Goal: Task Accomplishment & Management: Manage account settings

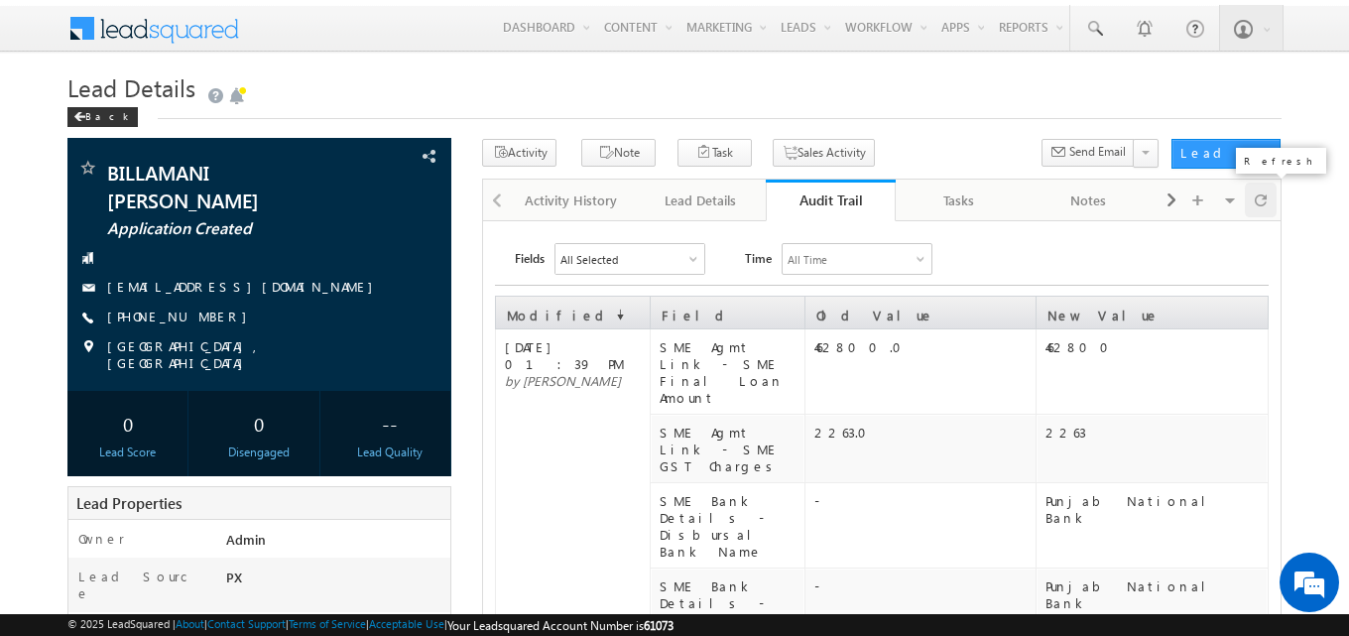
click at [1262, 206] on span at bounding box center [1261, 200] width 12 height 35
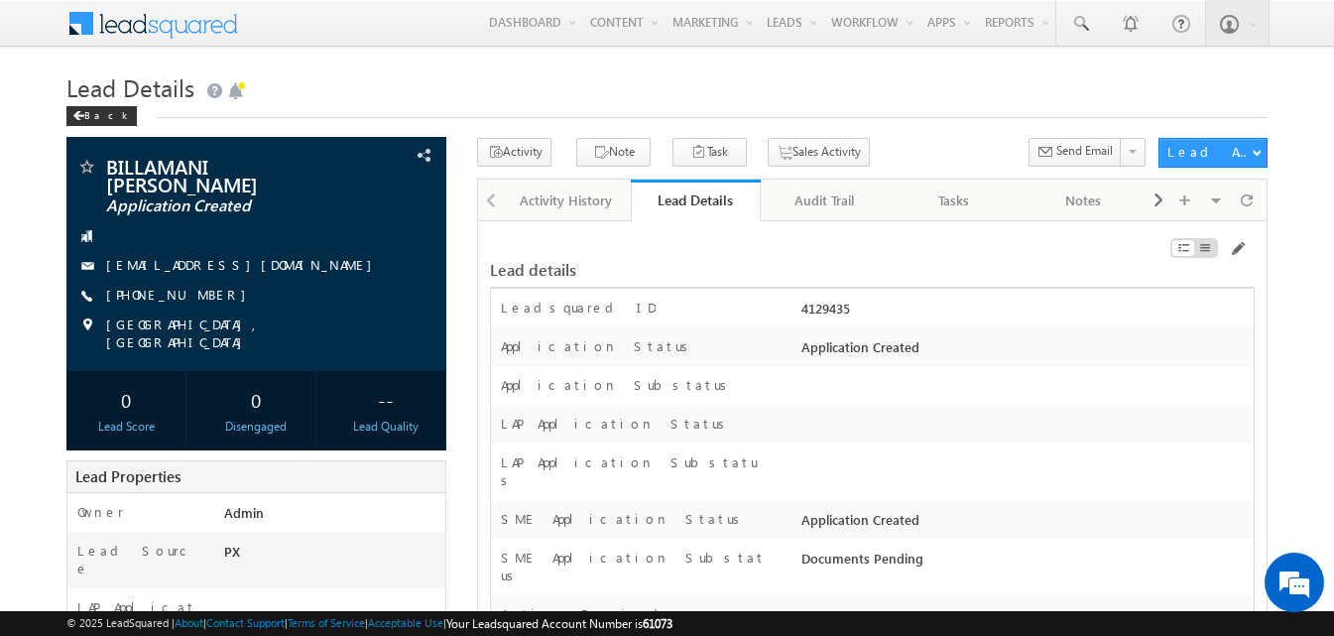
click at [705, 103] on h1 "Lead Details" at bounding box center [666, 85] width 1201 height 39
click at [702, 104] on h1 "Lead Details" at bounding box center [666, 85] width 1201 height 39
click at [826, 209] on div "Audit Trail" at bounding box center [824, 201] width 95 height 24
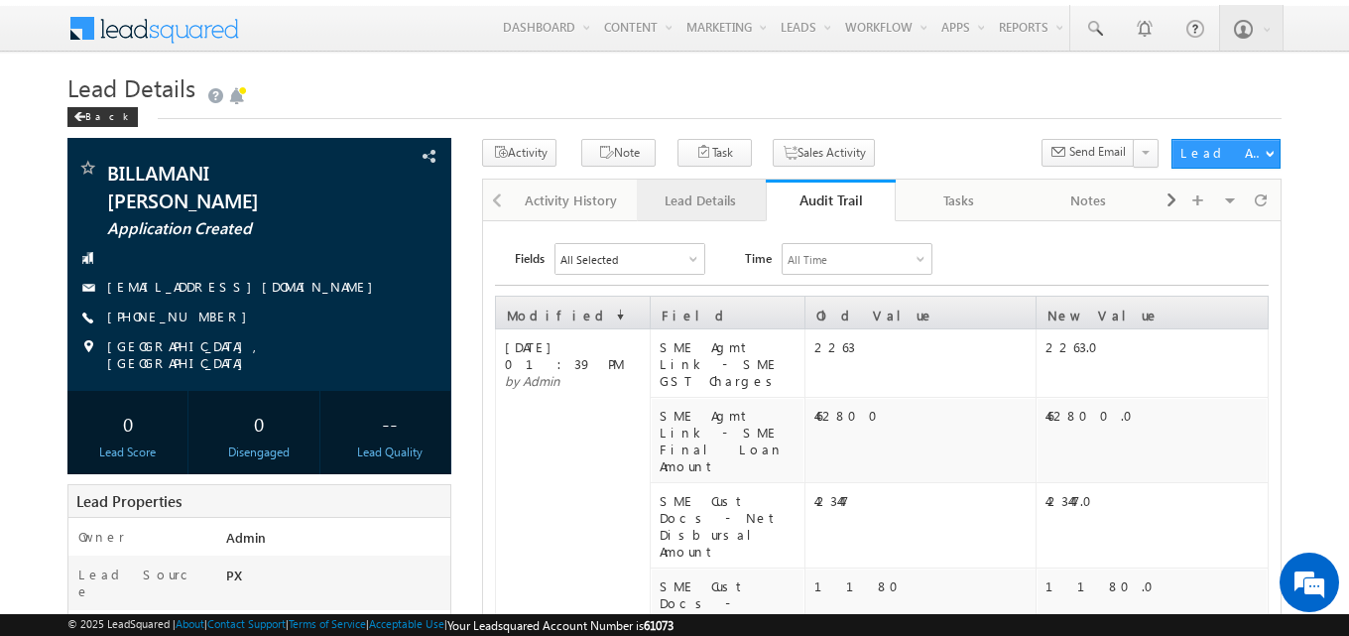
click at [703, 212] on div "Lead Details" at bounding box center [700, 201] width 95 height 24
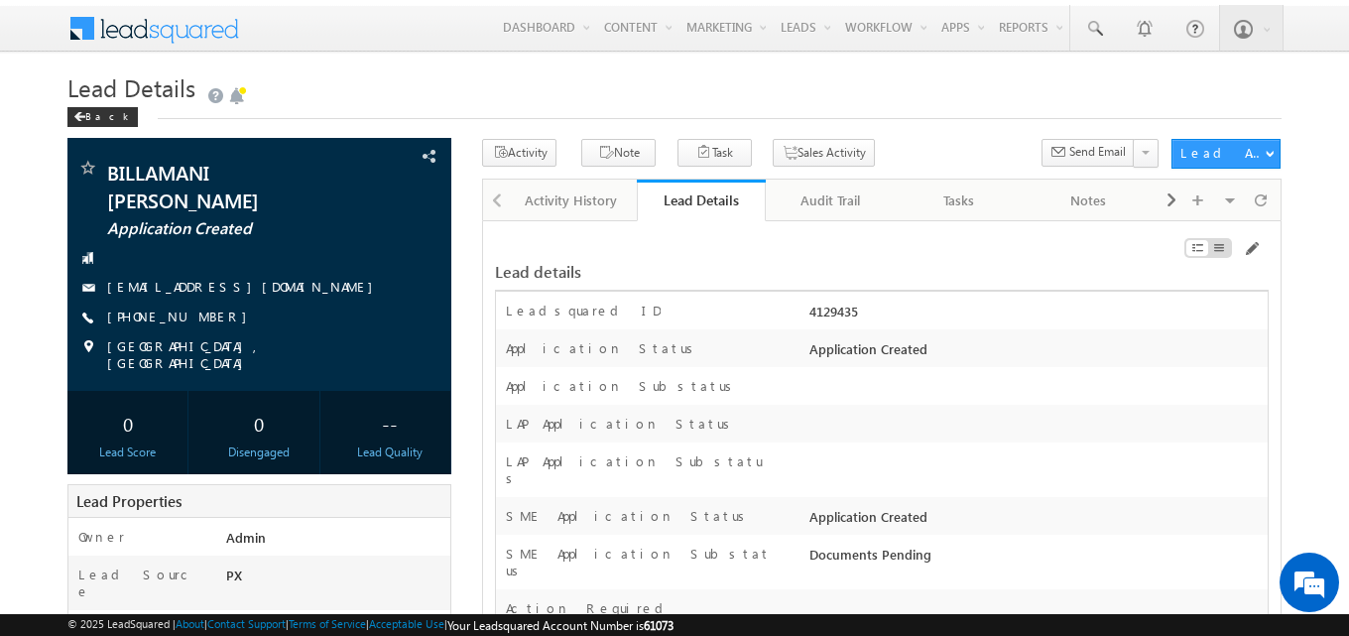
click at [918, 106] on div "Back" at bounding box center [674, 112] width 1214 height 13
click at [915, 94] on h1 "Lead Details" at bounding box center [674, 88] width 1214 height 35
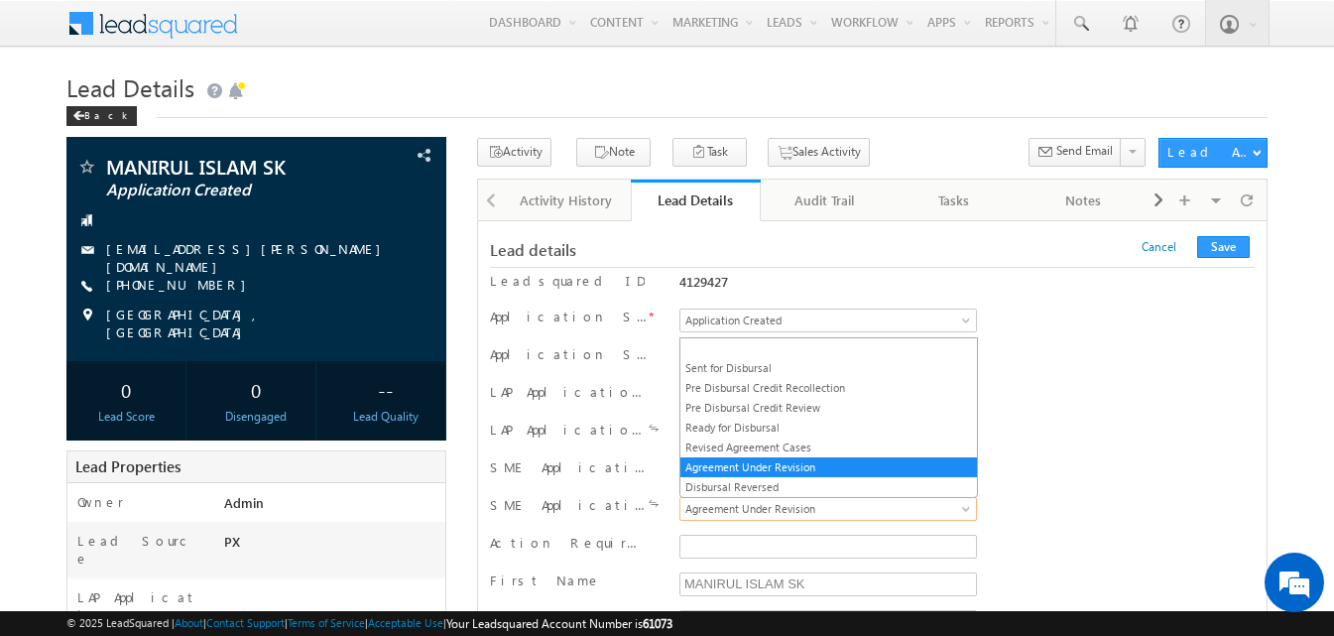
click at [876, 510] on span "Agreement Under Revision" at bounding box center [825, 509] width 289 height 18
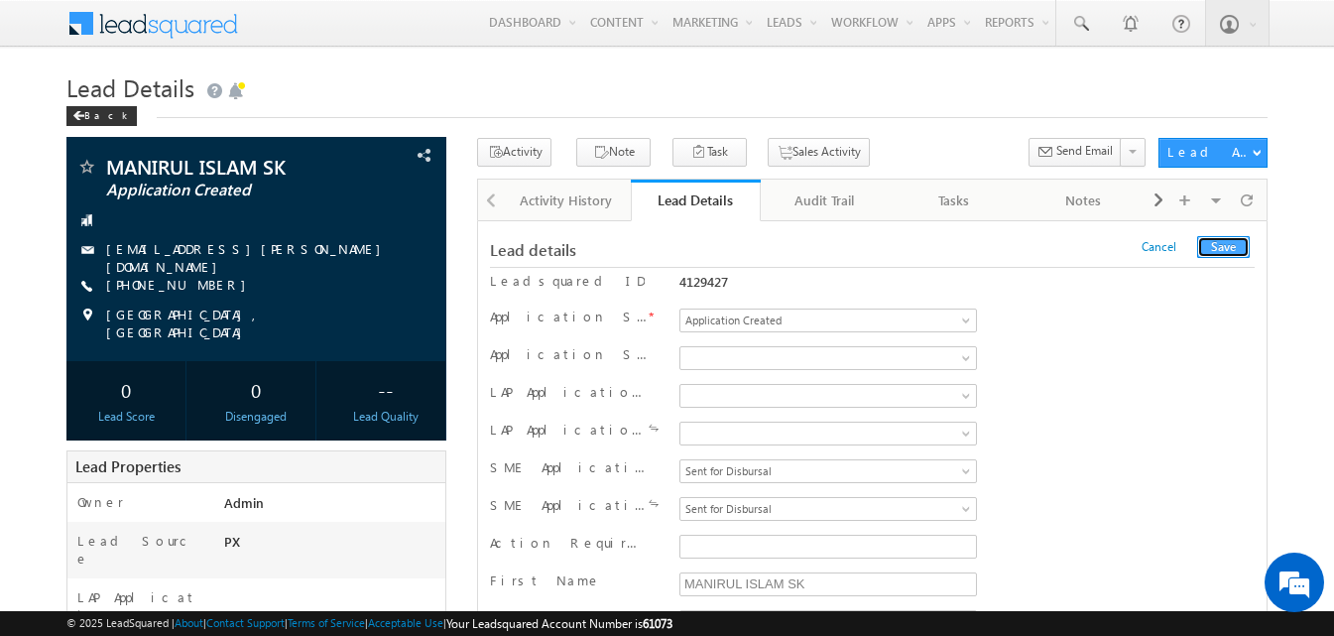
click at [1221, 251] on button "Save" at bounding box center [1223, 247] width 53 height 22
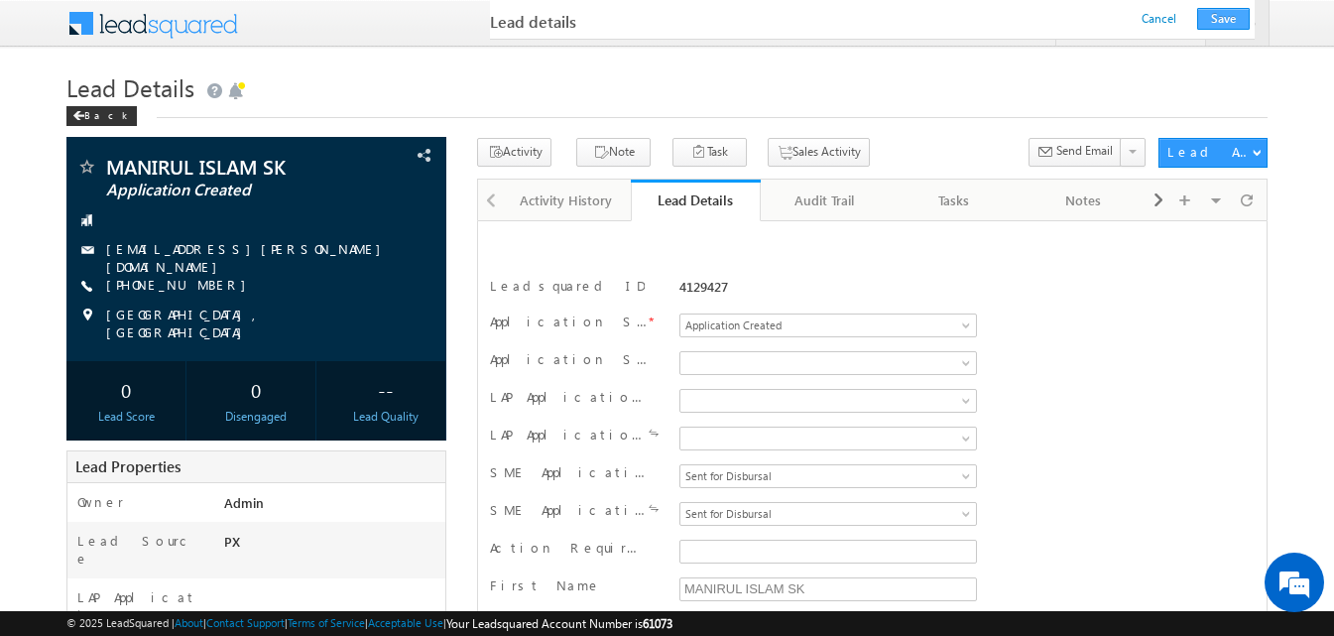
scroll to position [330, 0]
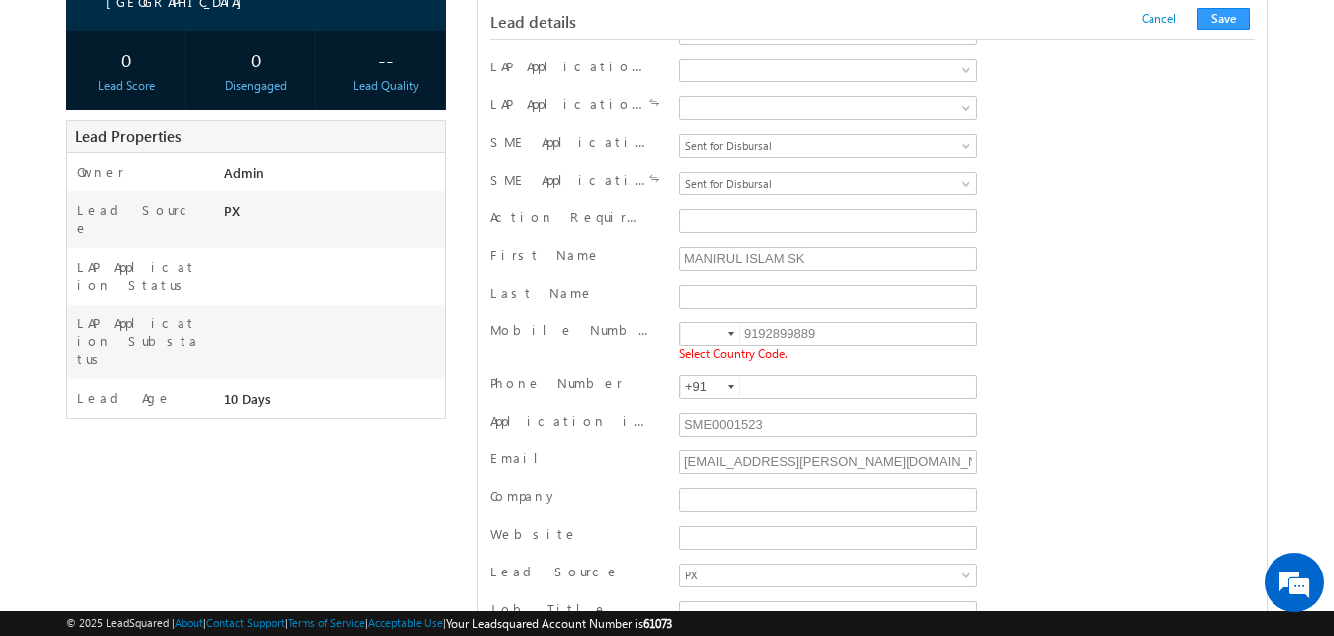
click at [734, 336] on div at bounding box center [731, 334] width 6 height 4
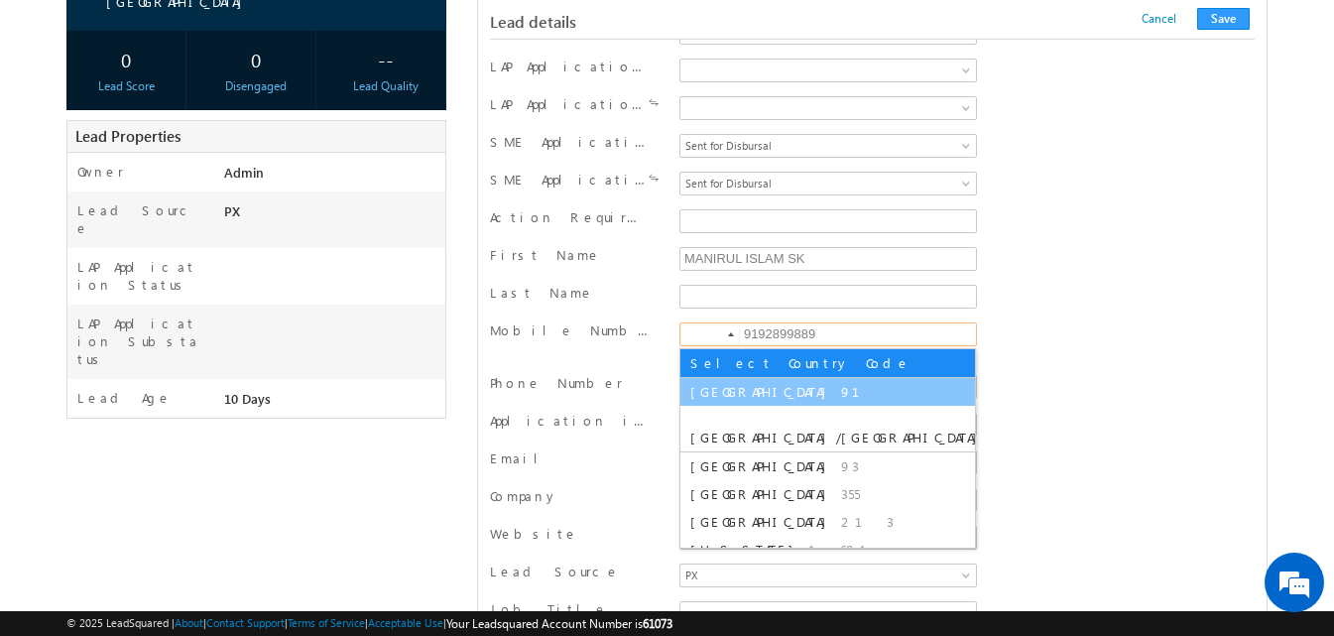
click at [841, 388] on span "91" at bounding box center [862, 391] width 43 height 17
type input "+91"
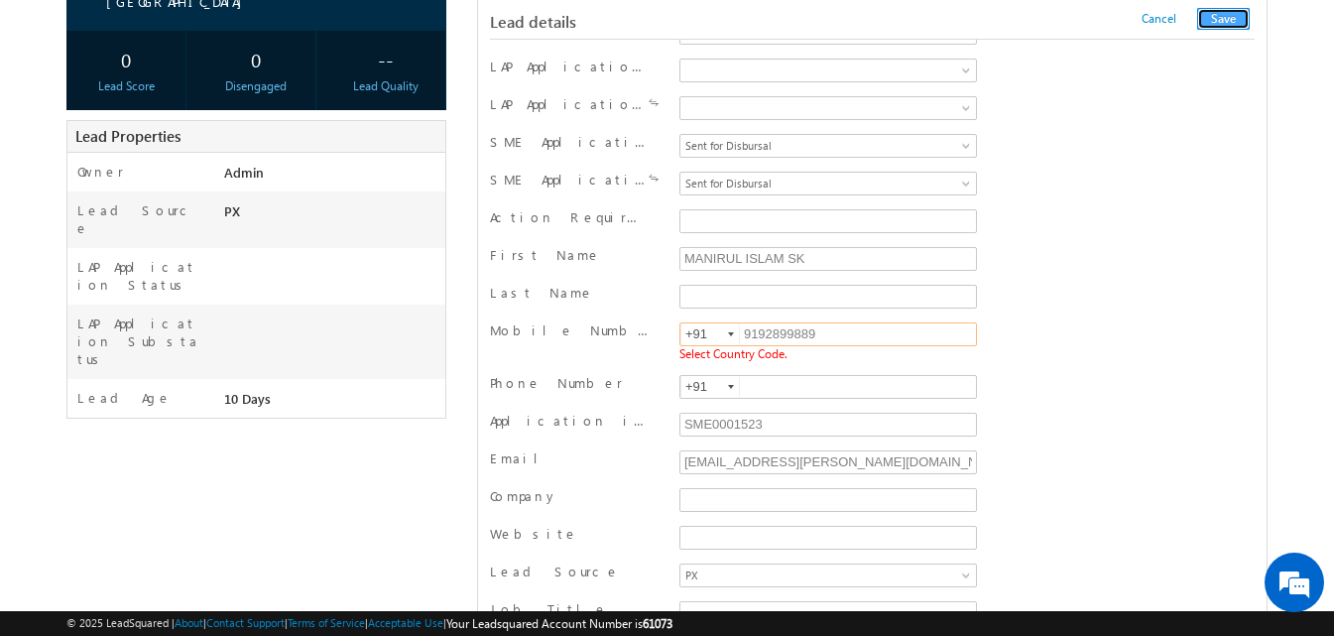
click at [1221, 19] on button "Save" at bounding box center [1223, 19] width 53 height 22
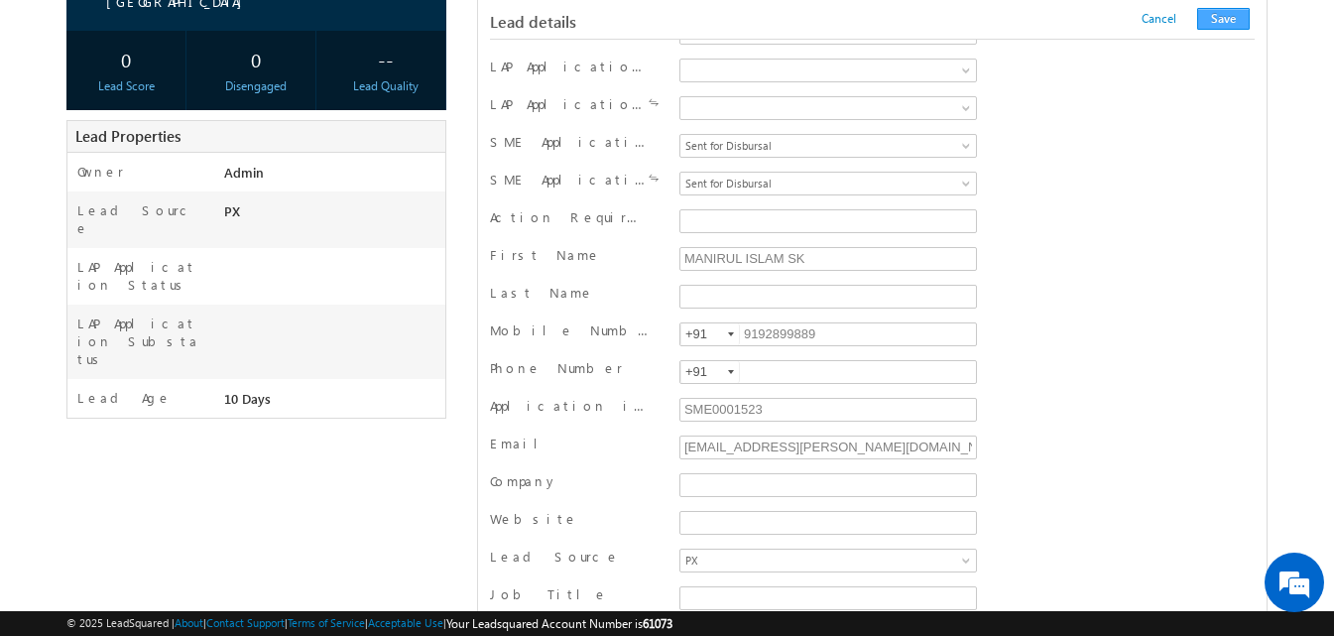
scroll to position [1995, 0]
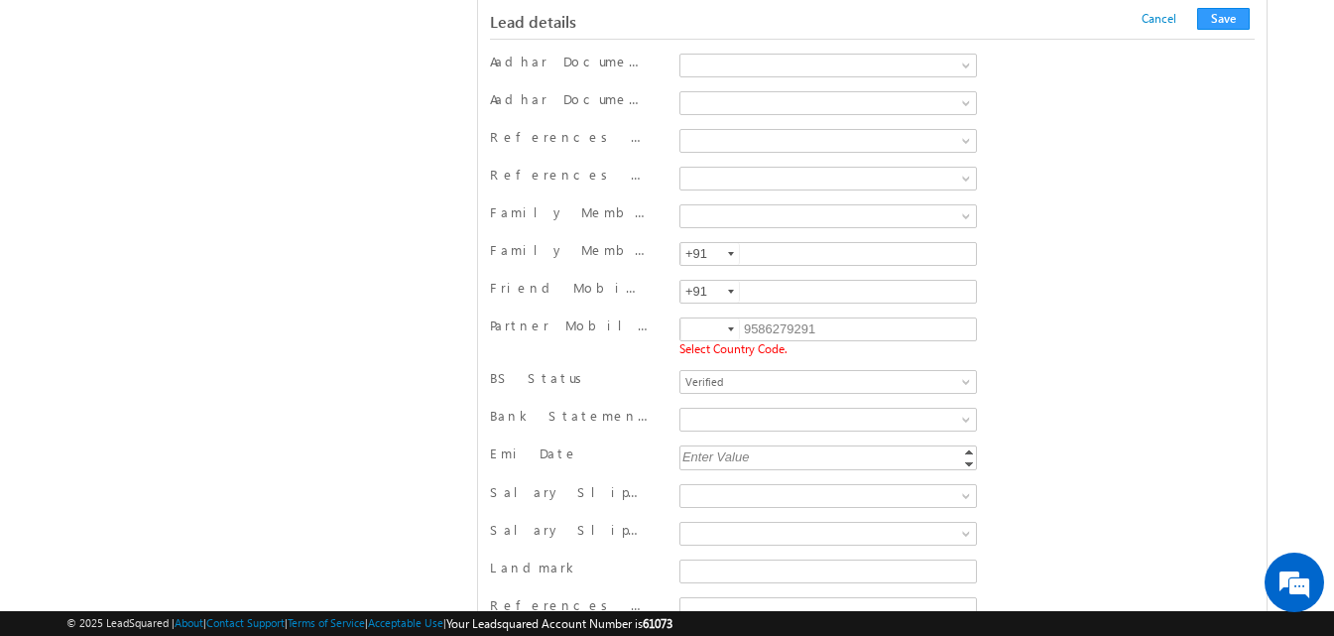
click at [728, 327] on div at bounding box center [731, 329] width 6 height 4
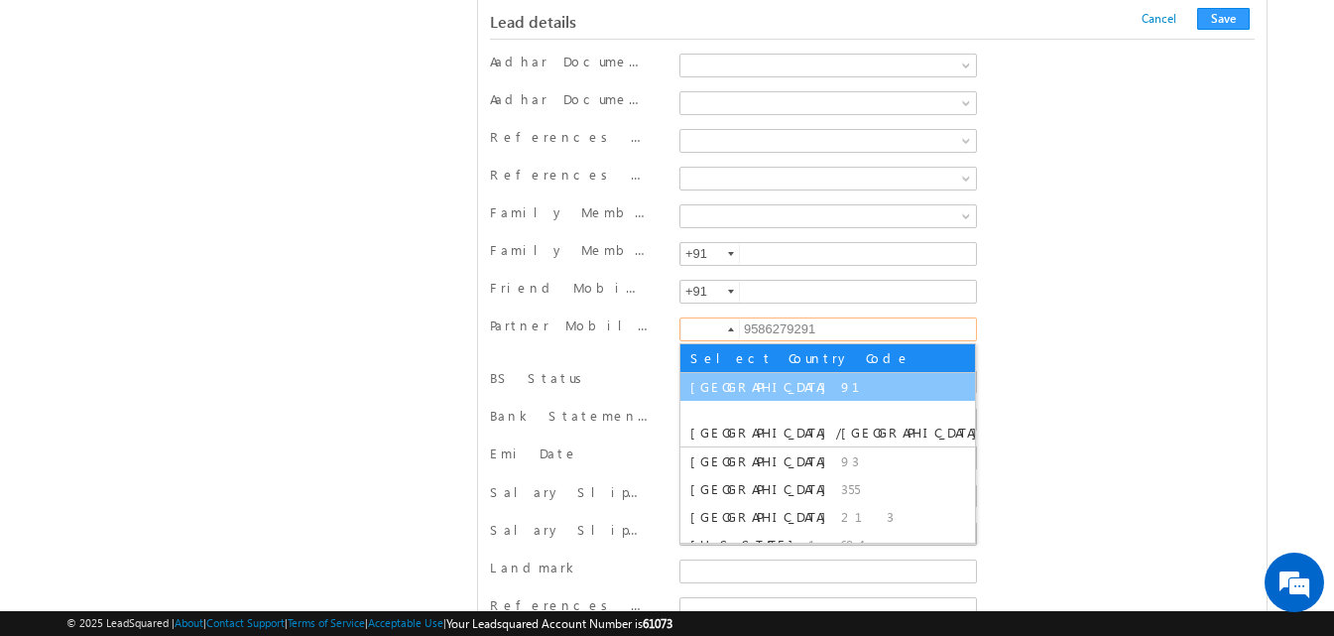
click at [726, 376] on li "India 91" at bounding box center [828, 387] width 295 height 28
type input "+91"
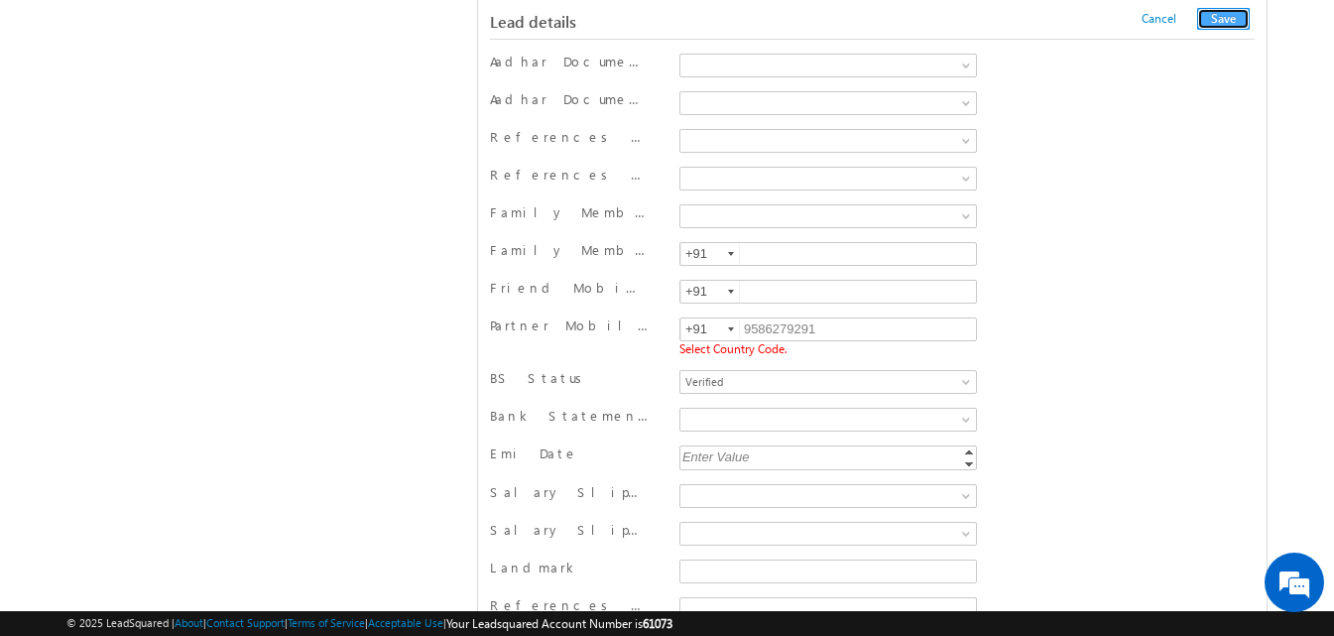
click at [1220, 17] on button "Save" at bounding box center [1223, 19] width 53 height 22
click at [1226, 24] on button "Save" at bounding box center [1223, 19] width 53 height 22
click at [1223, 22] on button "Save" at bounding box center [1223, 19] width 53 height 22
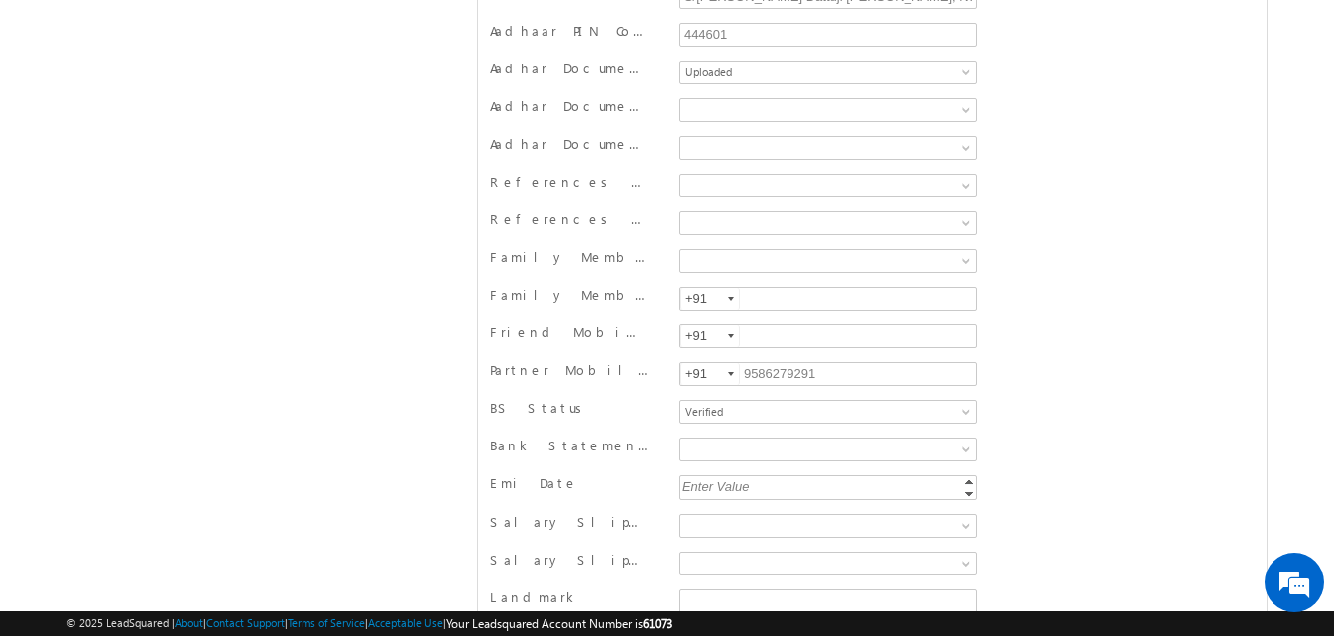
scroll to position [0, 0]
